Goal: Transaction & Acquisition: Purchase product/service

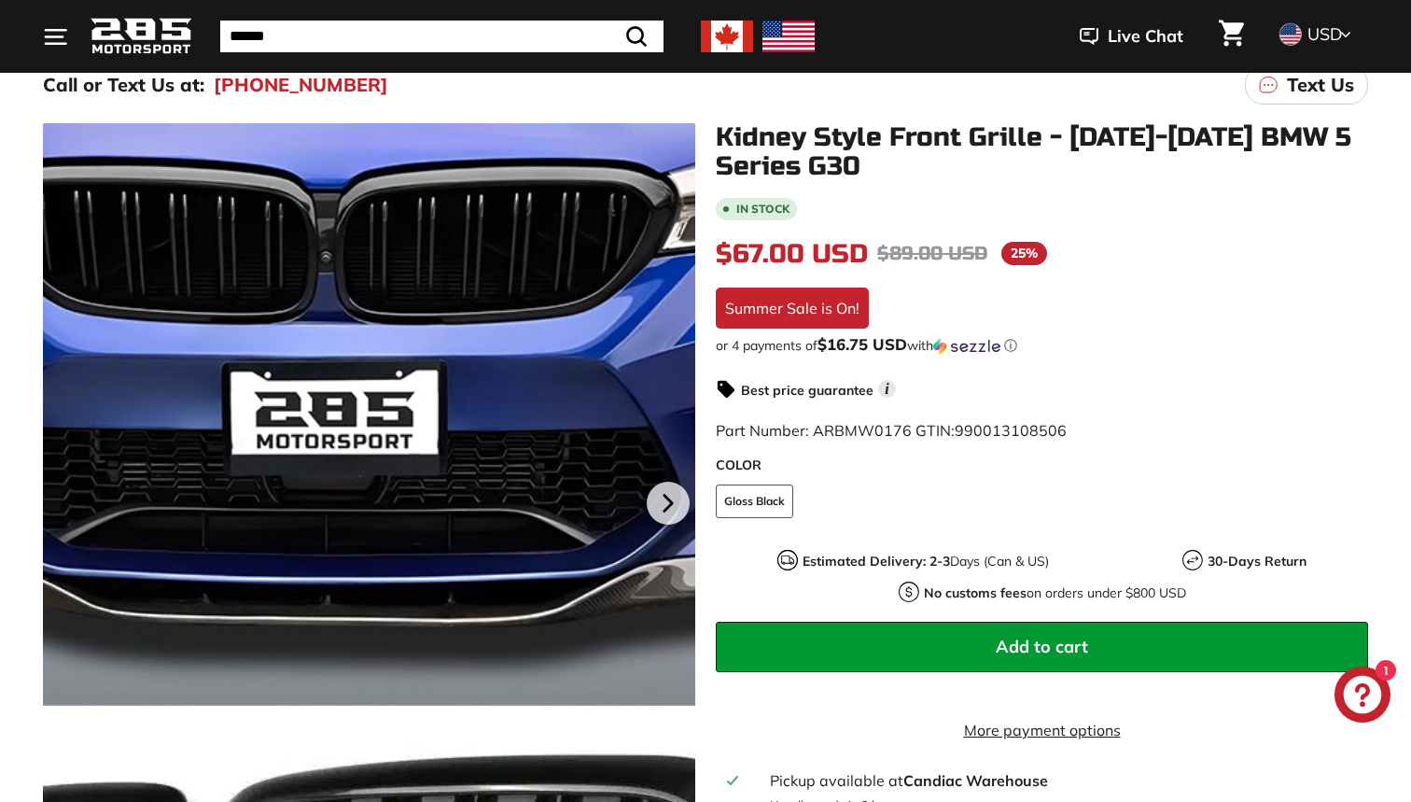
scroll to position [193, 0]
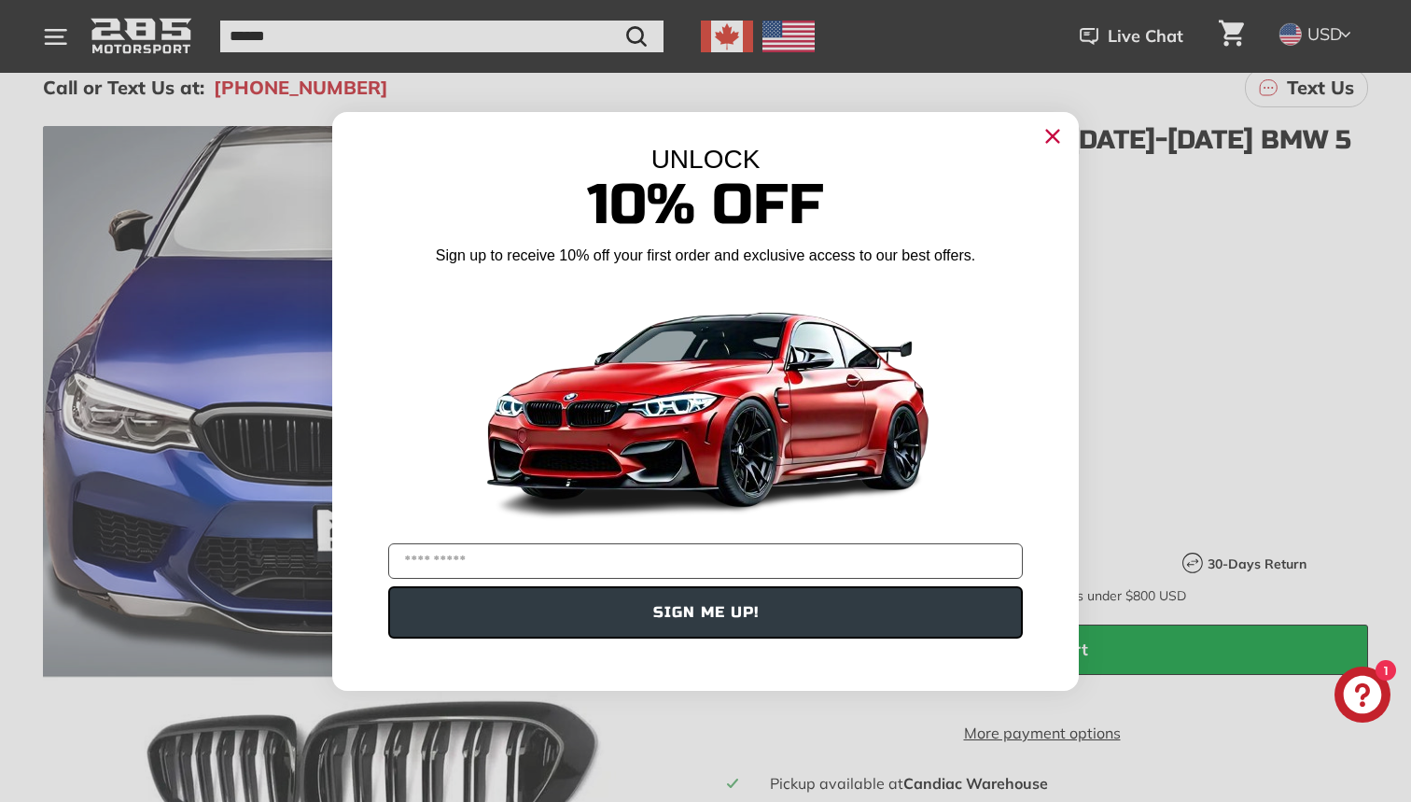
click at [1059, 133] on circle "Close dialog" at bounding box center [1053, 135] width 28 height 28
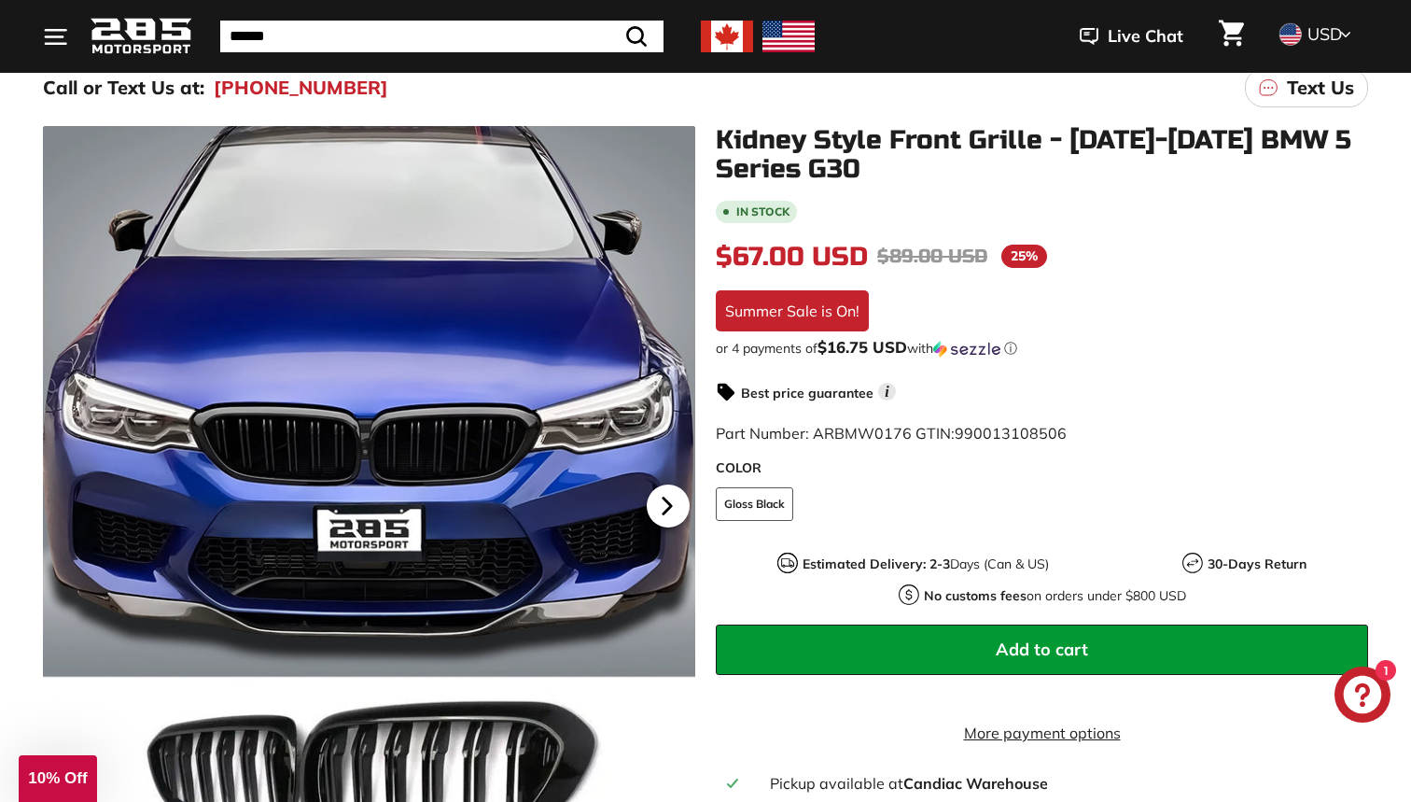
click at [663, 500] on icon at bounding box center [667, 505] width 43 height 43
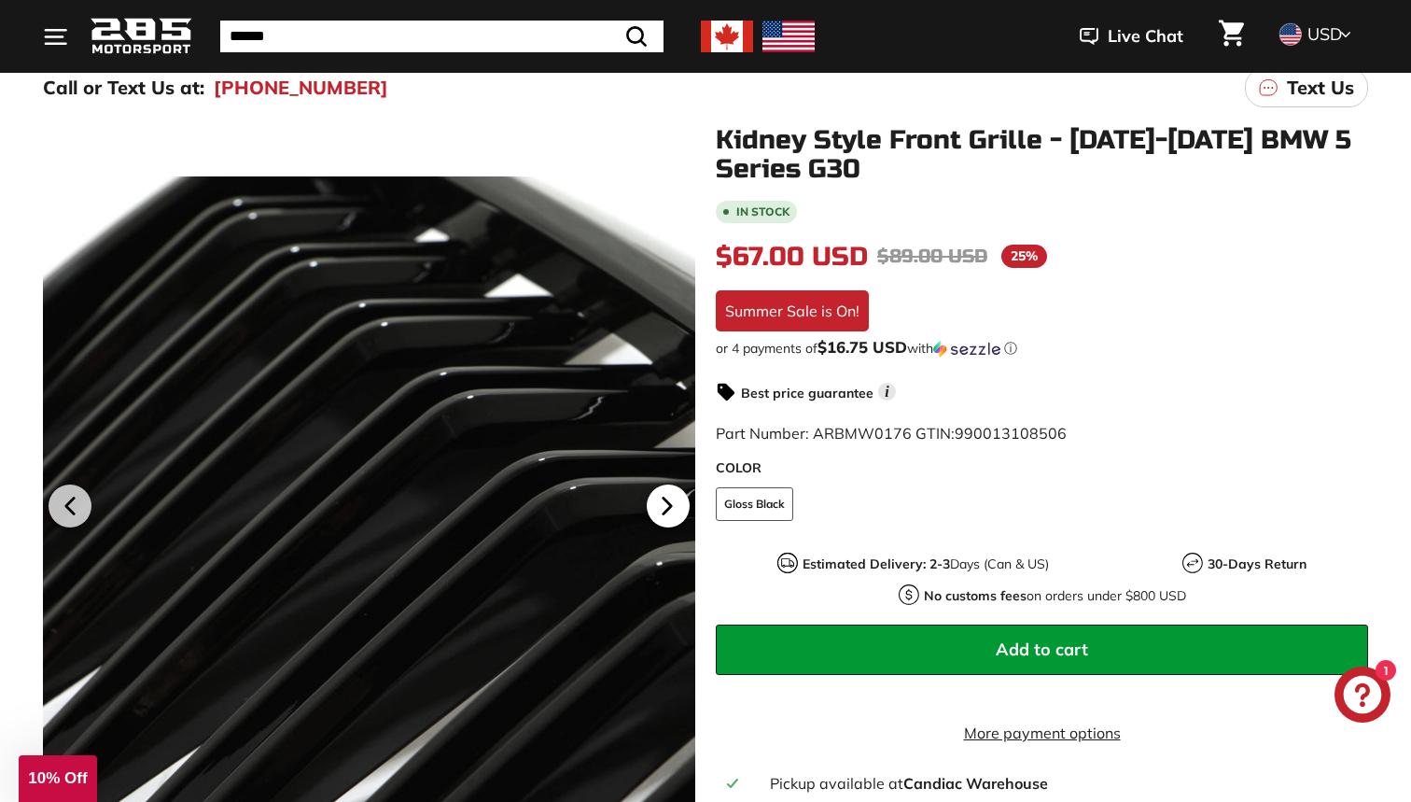
click at [663, 500] on icon at bounding box center [667, 505] width 43 height 43
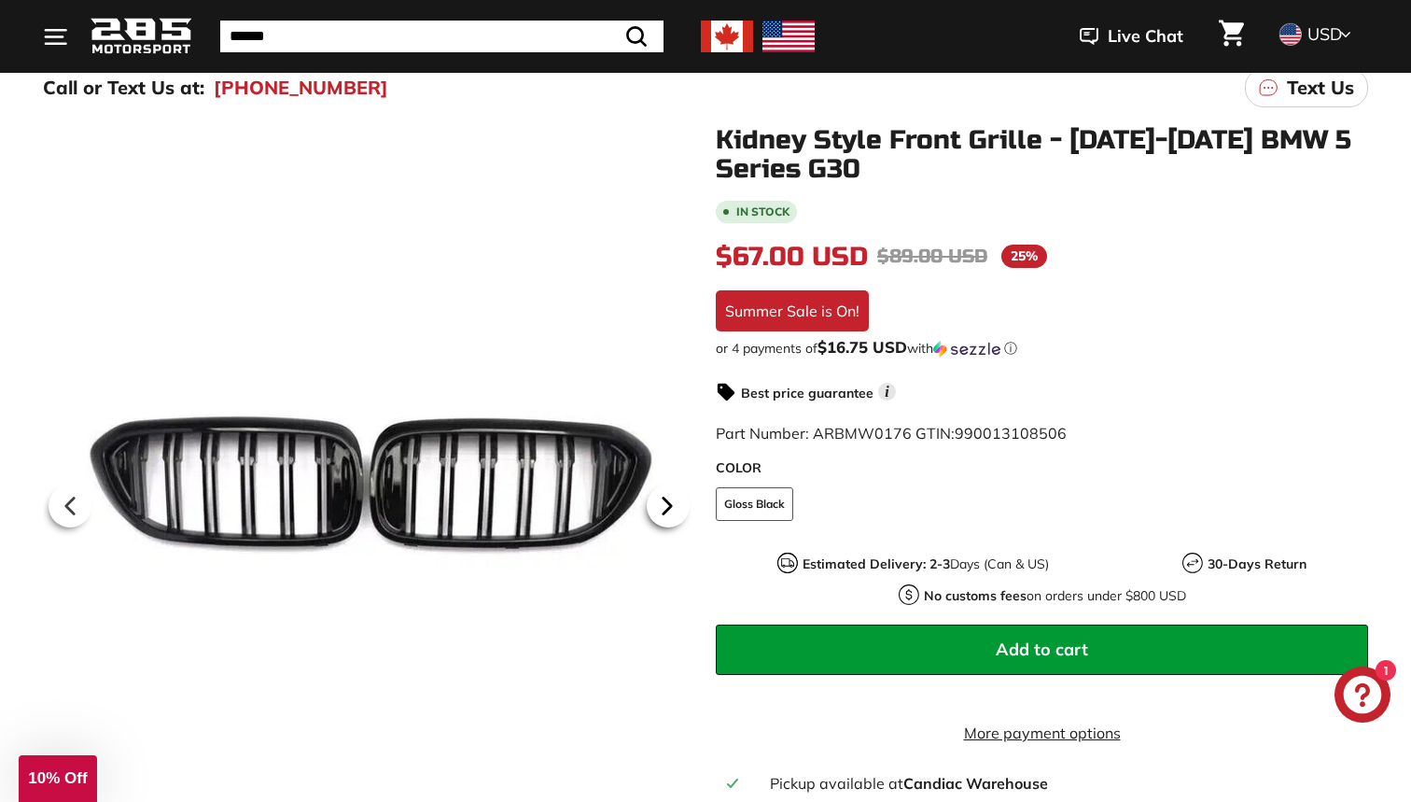
click at [663, 500] on icon at bounding box center [667, 505] width 43 height 43
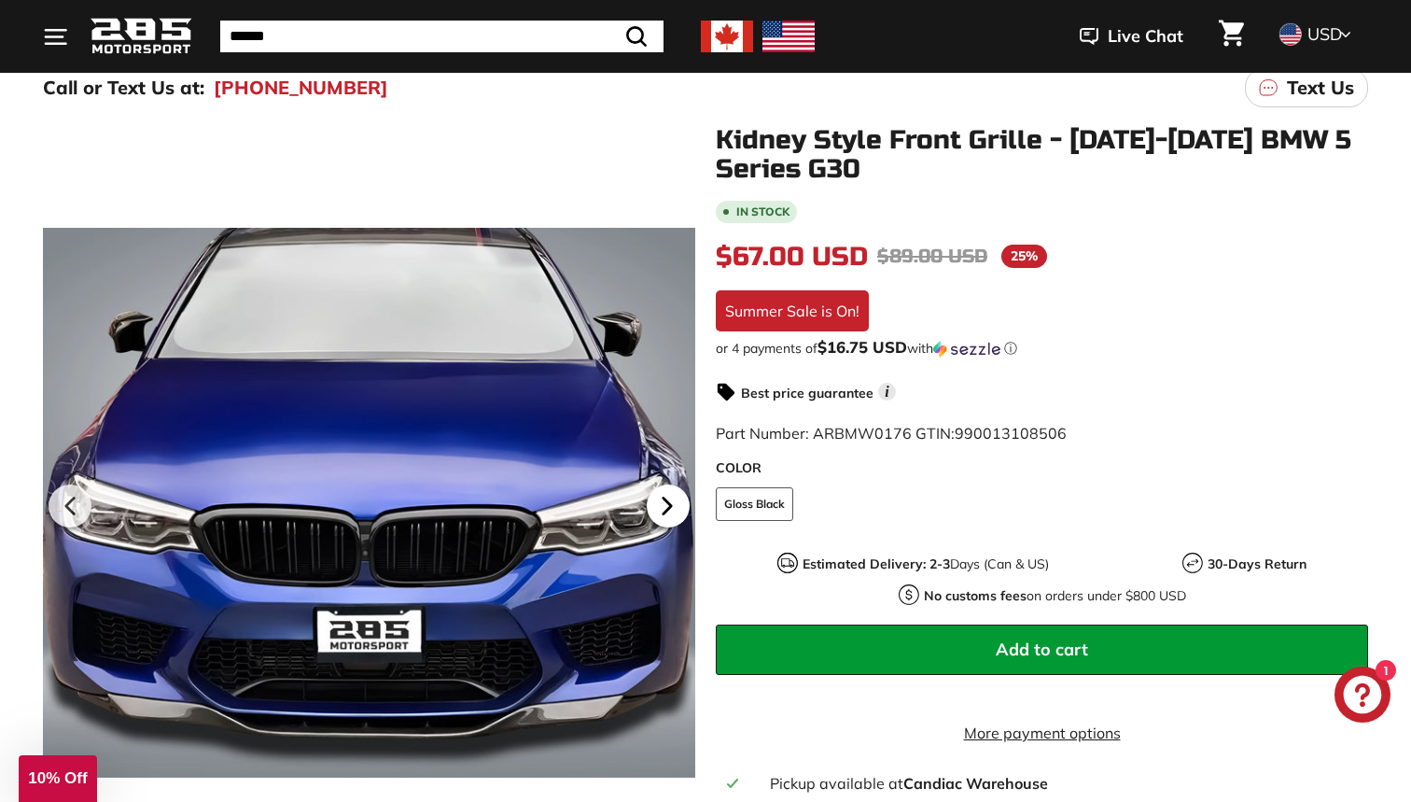
click at [663, 500] on icon at bounding box center [667, 505] width 43 height 43
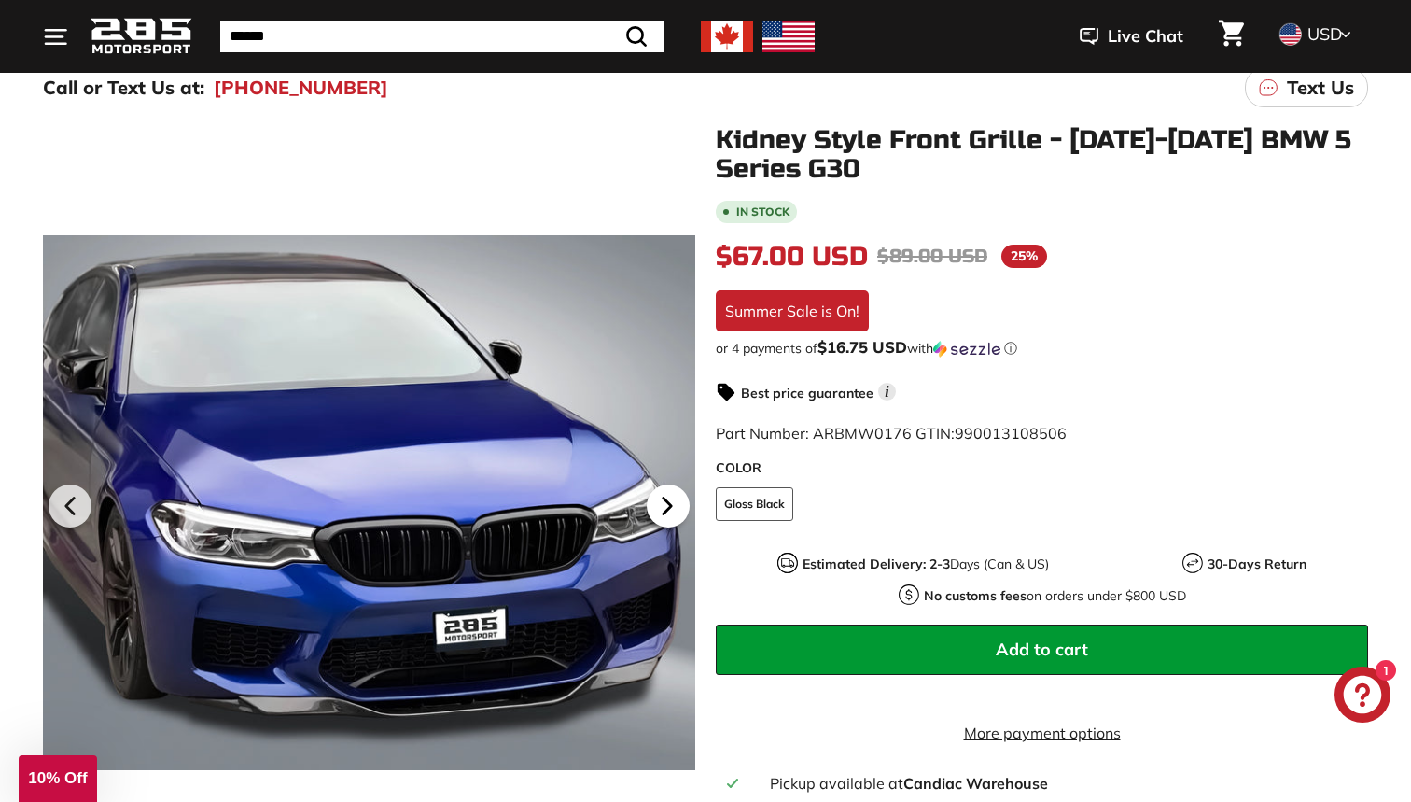
click at [663, 500] on icon at bounding box center [667, 505] width 43 height 43
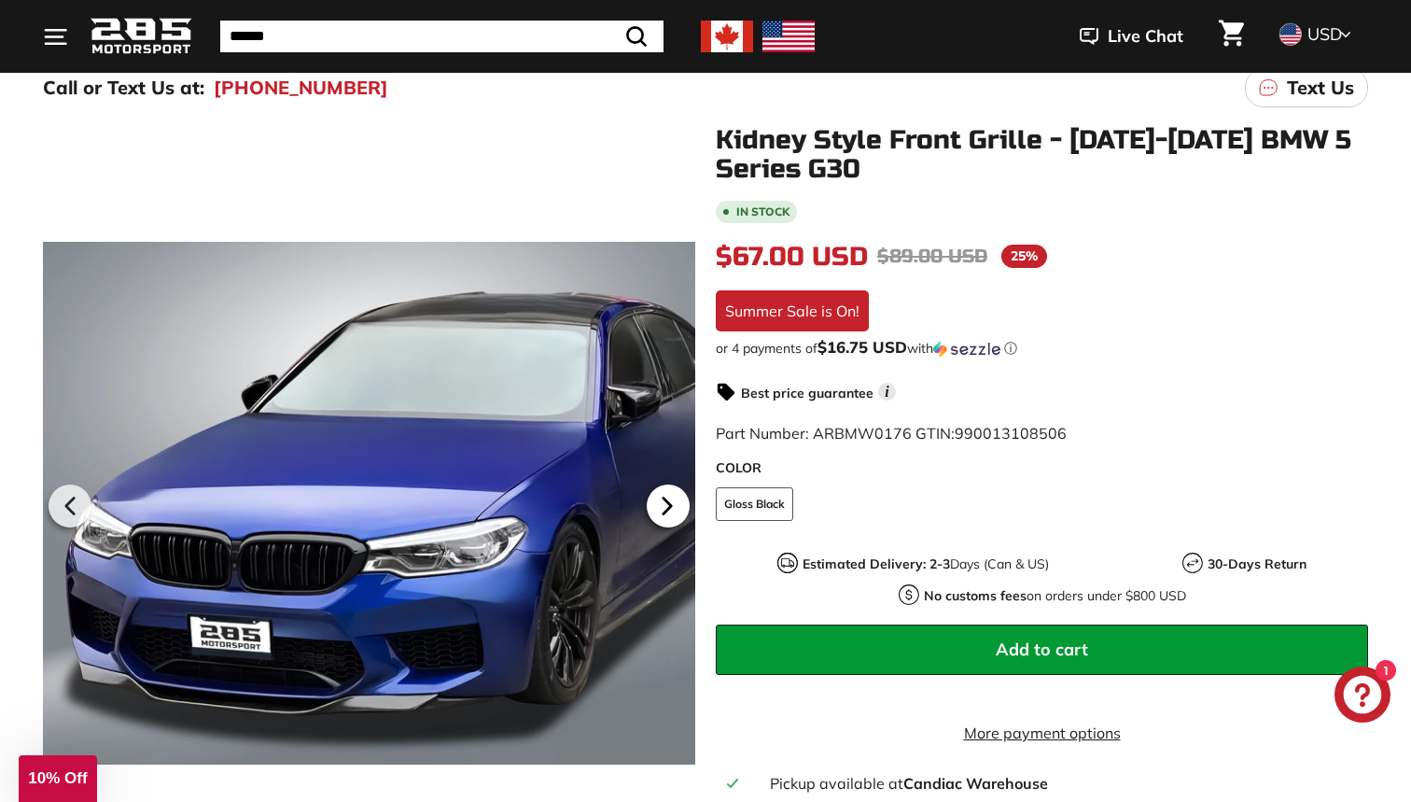
scroll to position [0, 100]
click at [663, 500] on icon at bounding box center [667, 505] width 43 height 43
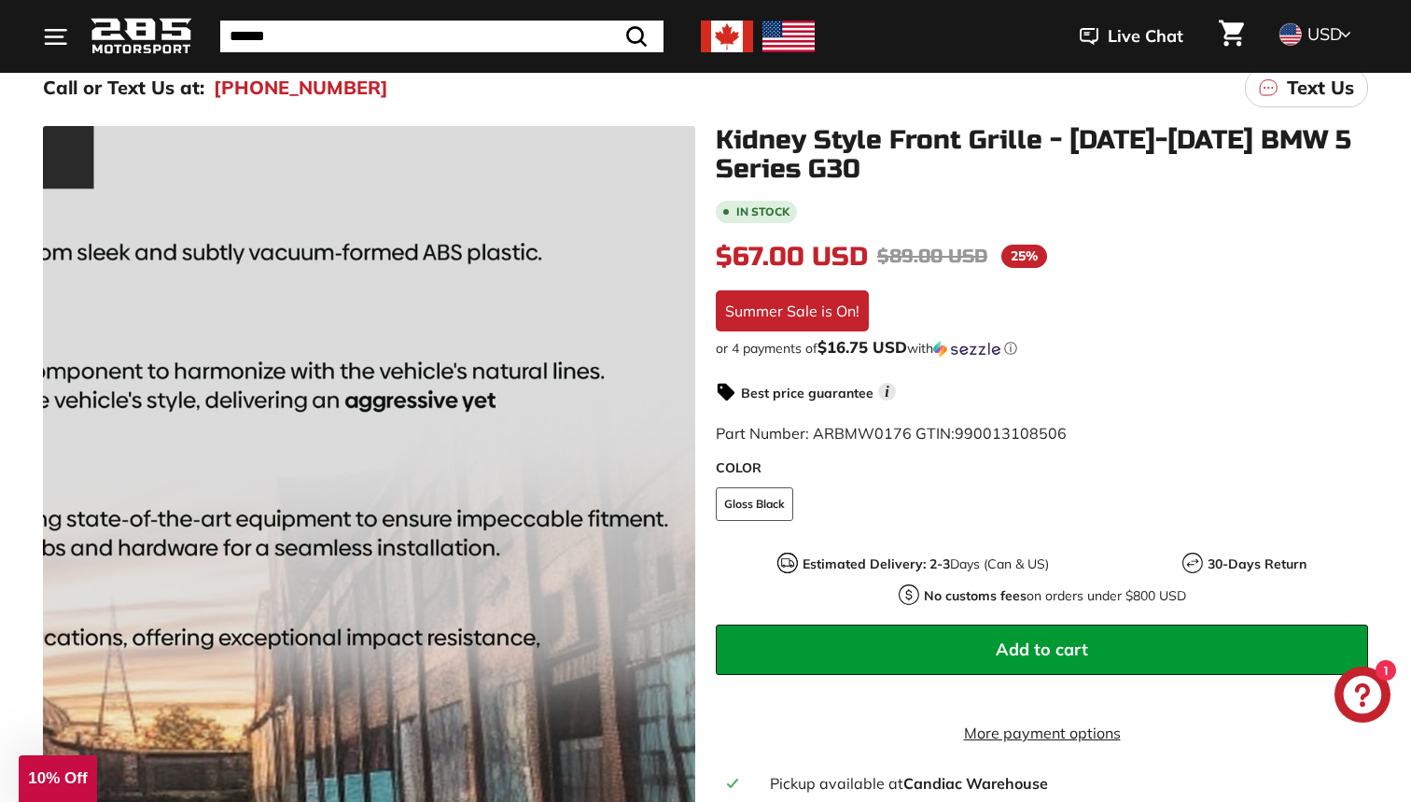
click at [663, 500] on div at bounding box center [369, 502] width 652 height 753
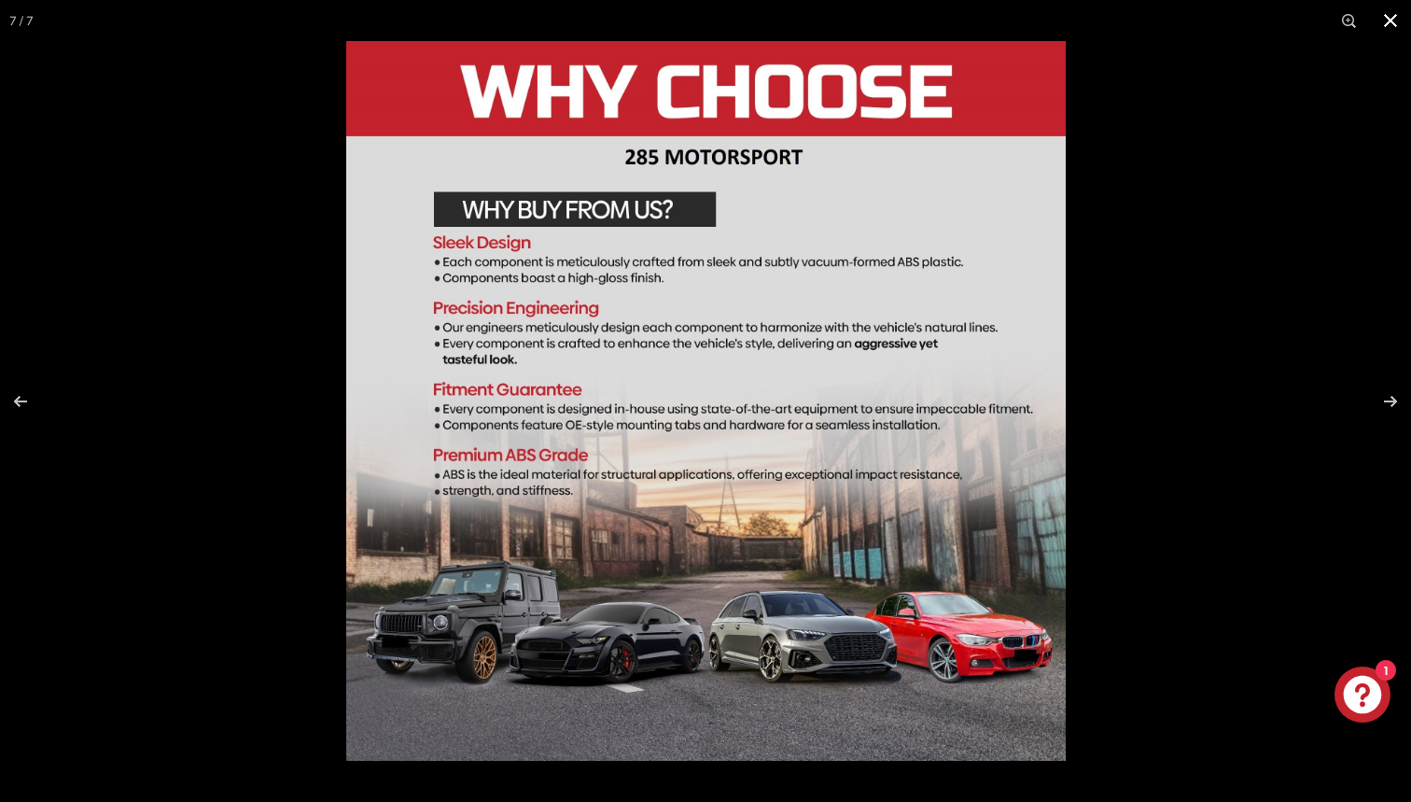
click at [1393, 22] on button at bounding box center [1390, 20] width 41 height 41
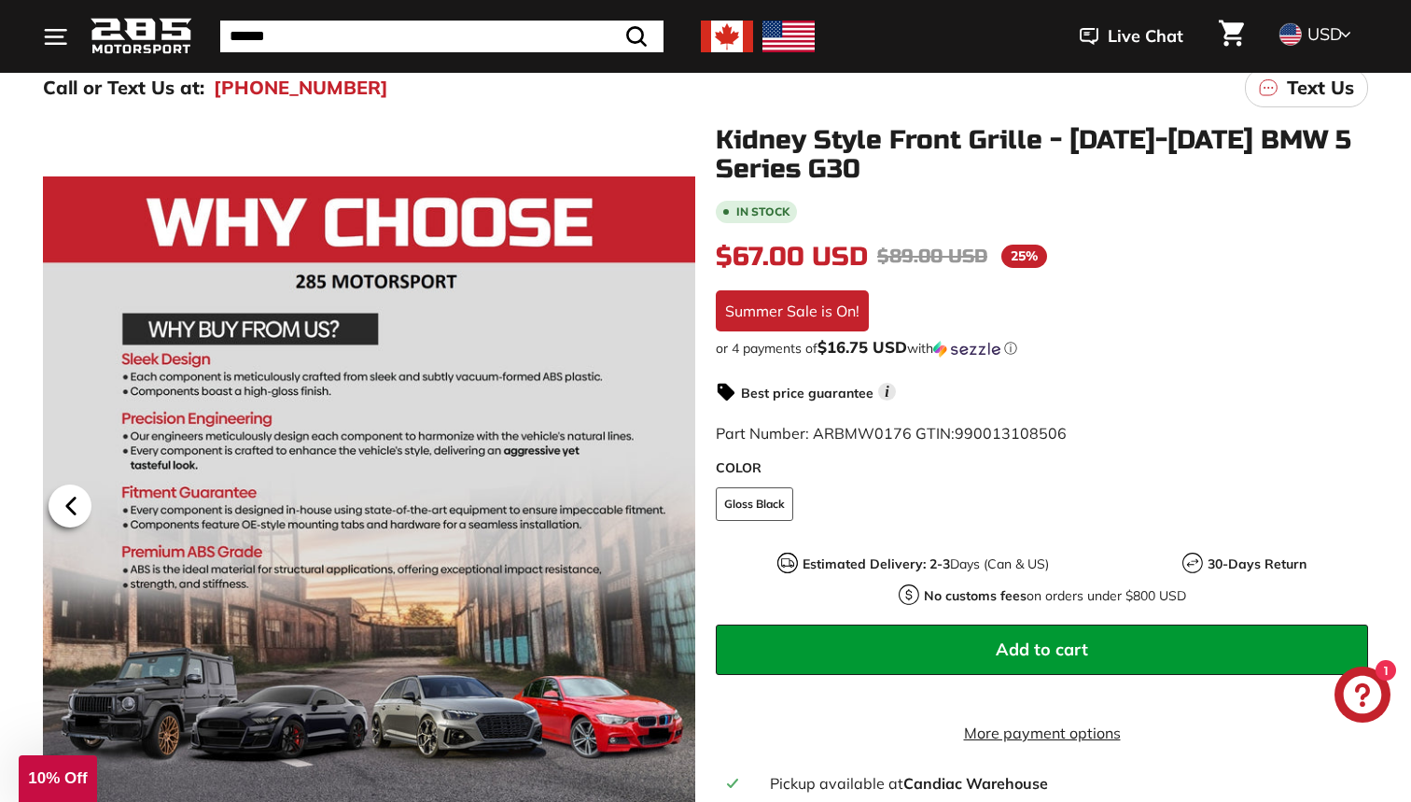
click at [69, 496] on icon at bounding box center [70, 505] width 43 height 43
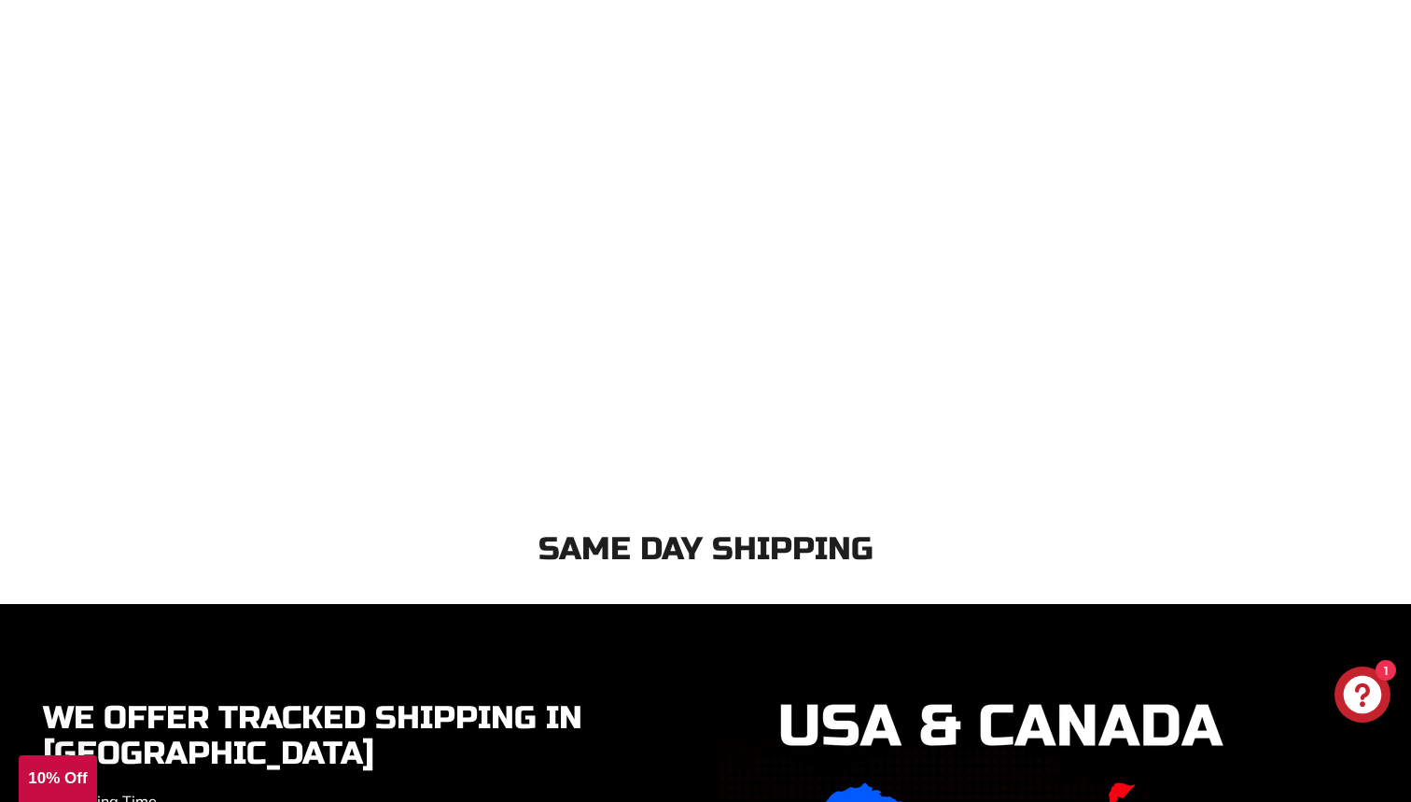
scroll to position [3017, 0]
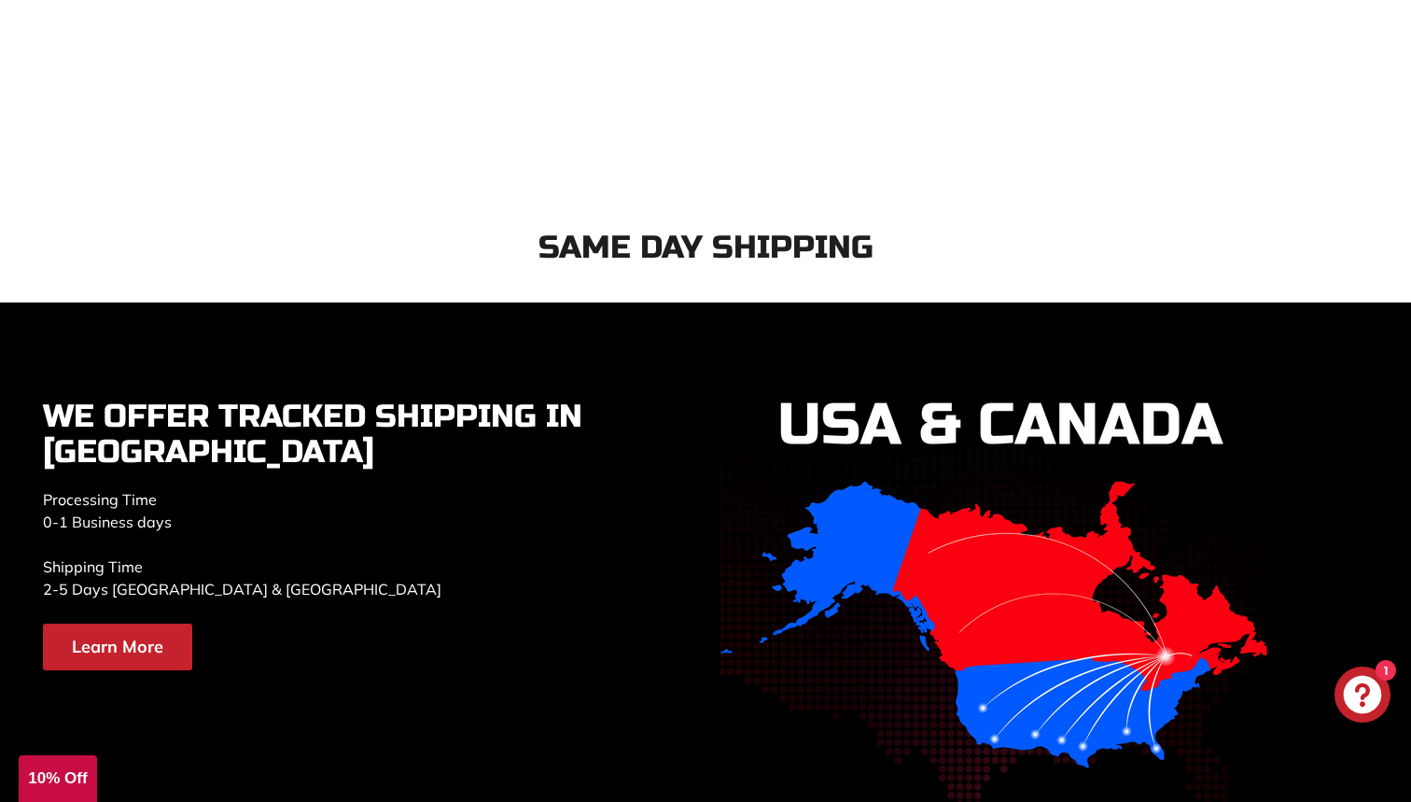
scroll to position [3267, 0]
